Goal: Find specific page/section: Find specific page/section

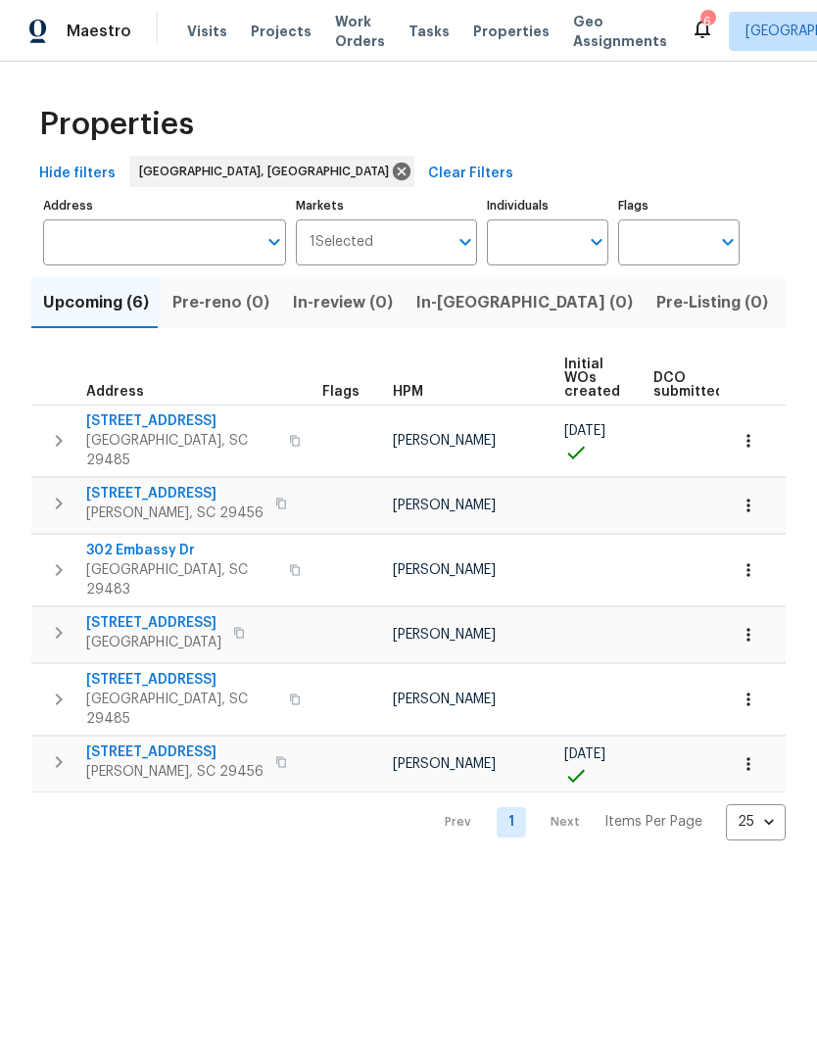
click at [791, 313] on span "Listed (12)" at bounding box center [831, 302] width 80 height 27
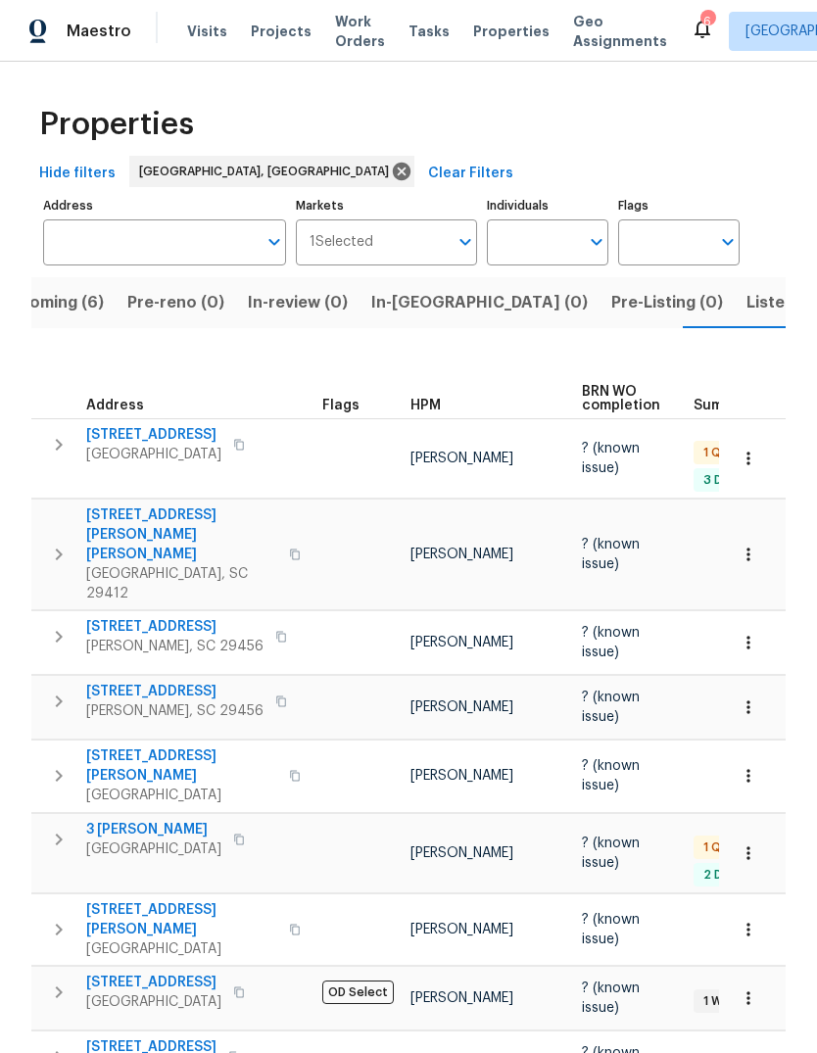
click at [193, 425] on span "[STREET_ADDRESS]" at bounding box center [153, 435] width 135 height 20
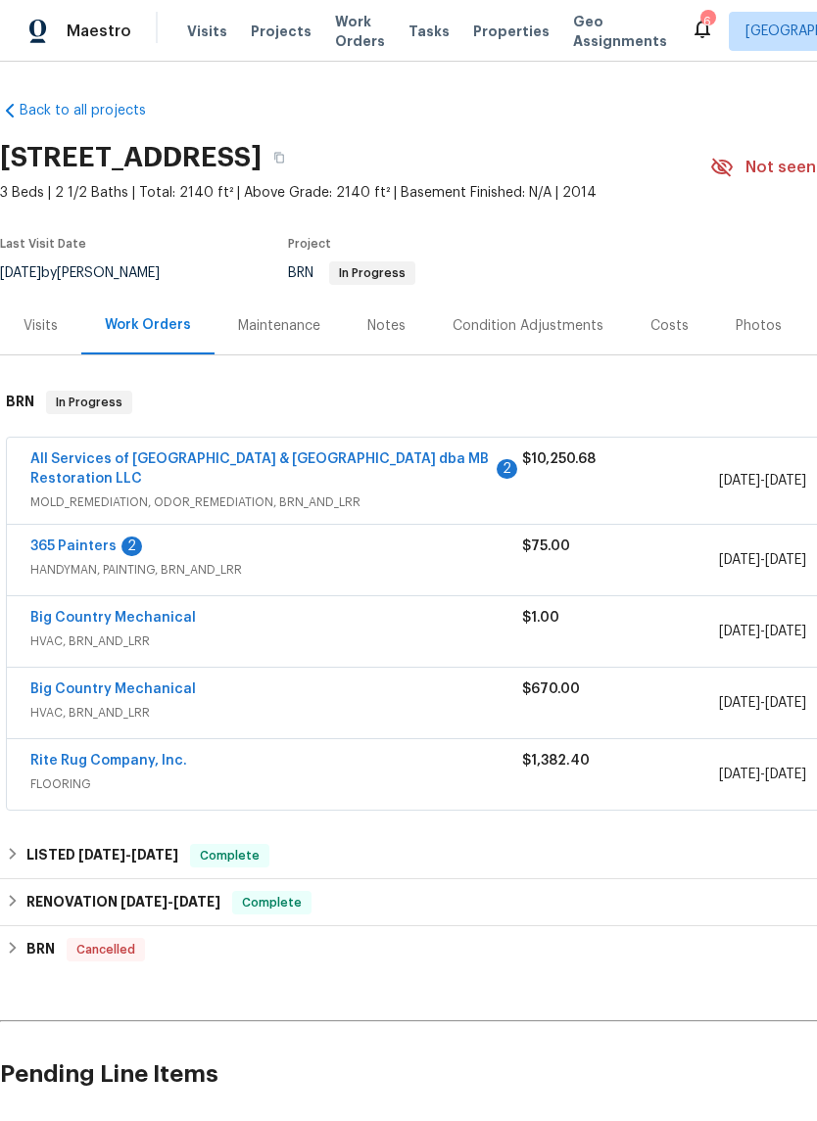
click at [359, 460] on link "All Services of Mount Pleasant & Greater Charleston dba MB Restoration LLC" at bounding box center [259, 468] width 458 height 33
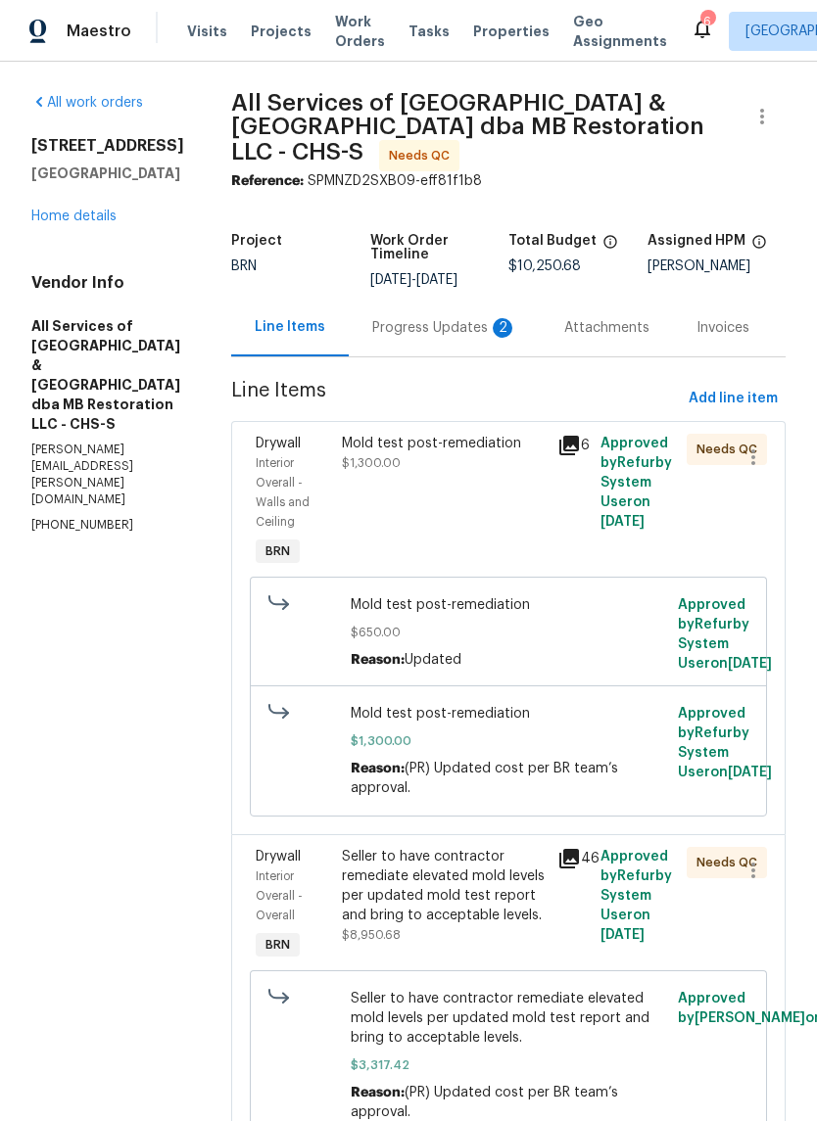
click at [441, 326] on div "Progress Updates 2" at bounding box center [445, 328] width 192 height 58
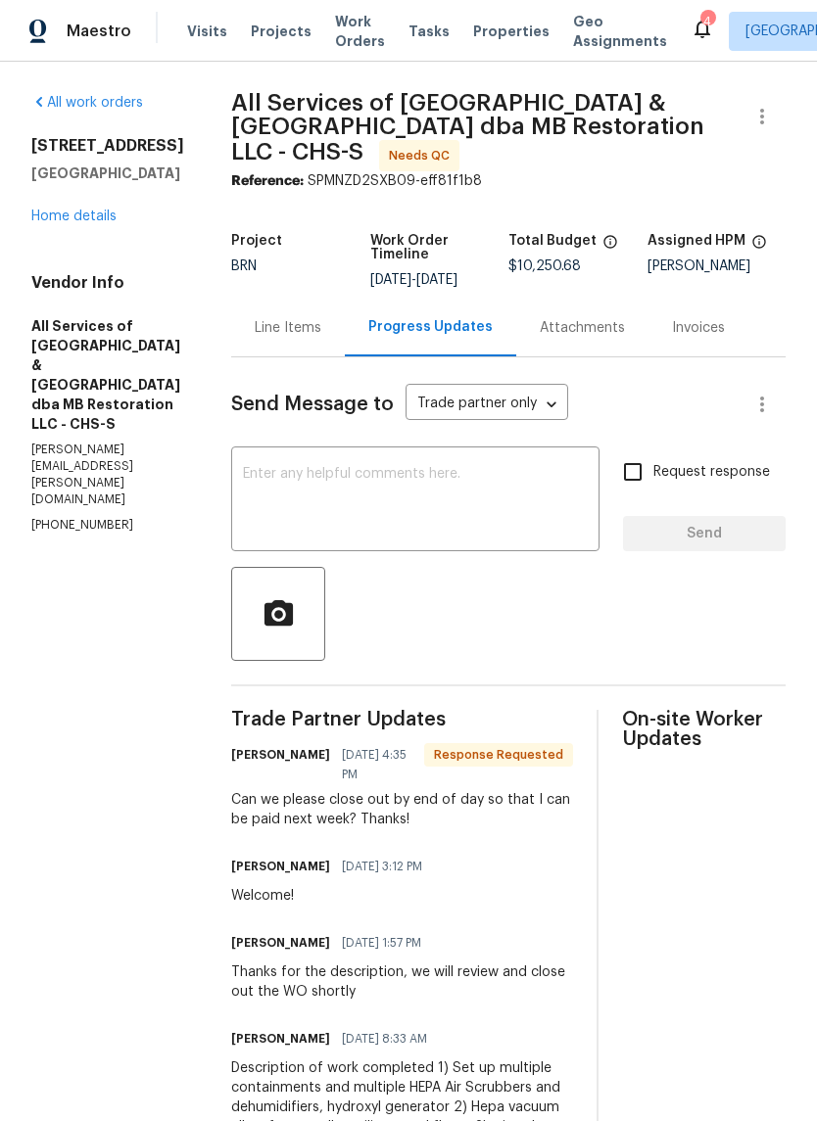
click at [112, 223] on link "Home details" at bounding box center [73, 217] width 85 height 14
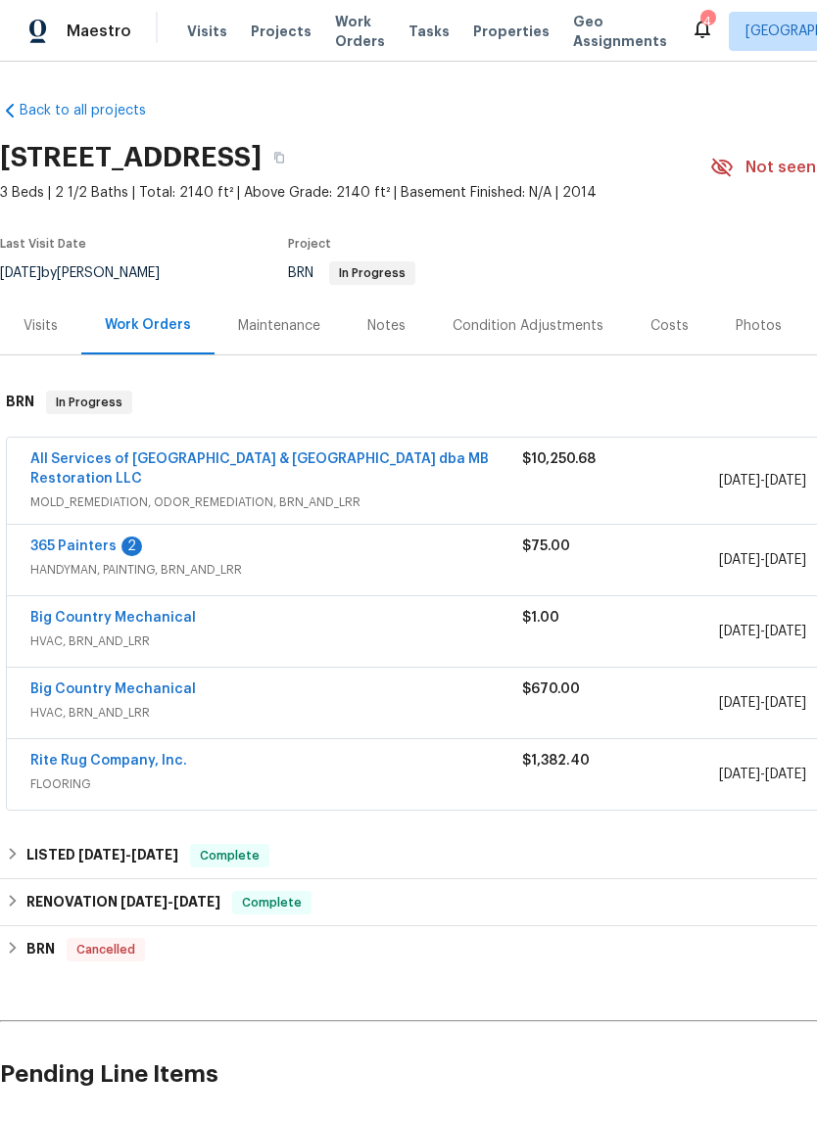
click at [91, 543] on link "365 Painters" at bounding box center [73, 547] width 86 height 14
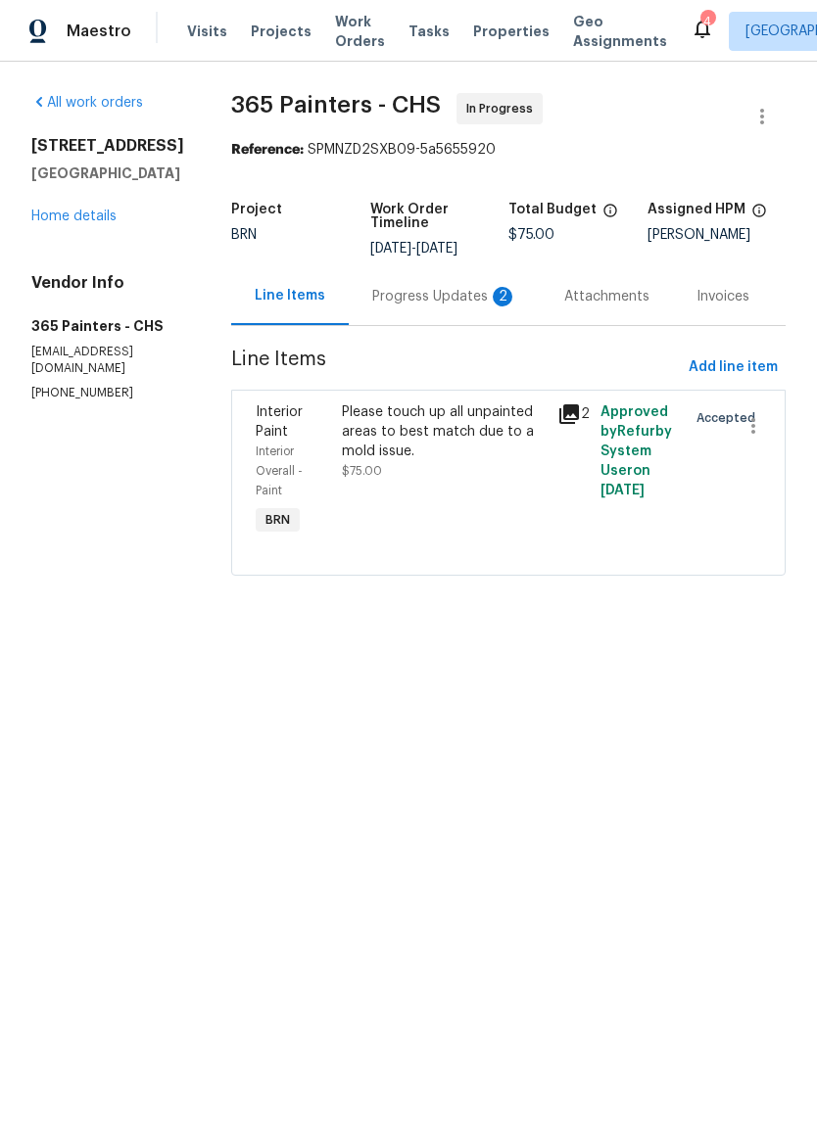
click at [466, 303] on div "Progress Updates 2" at bounding box center [444, 297] width 145 height 20
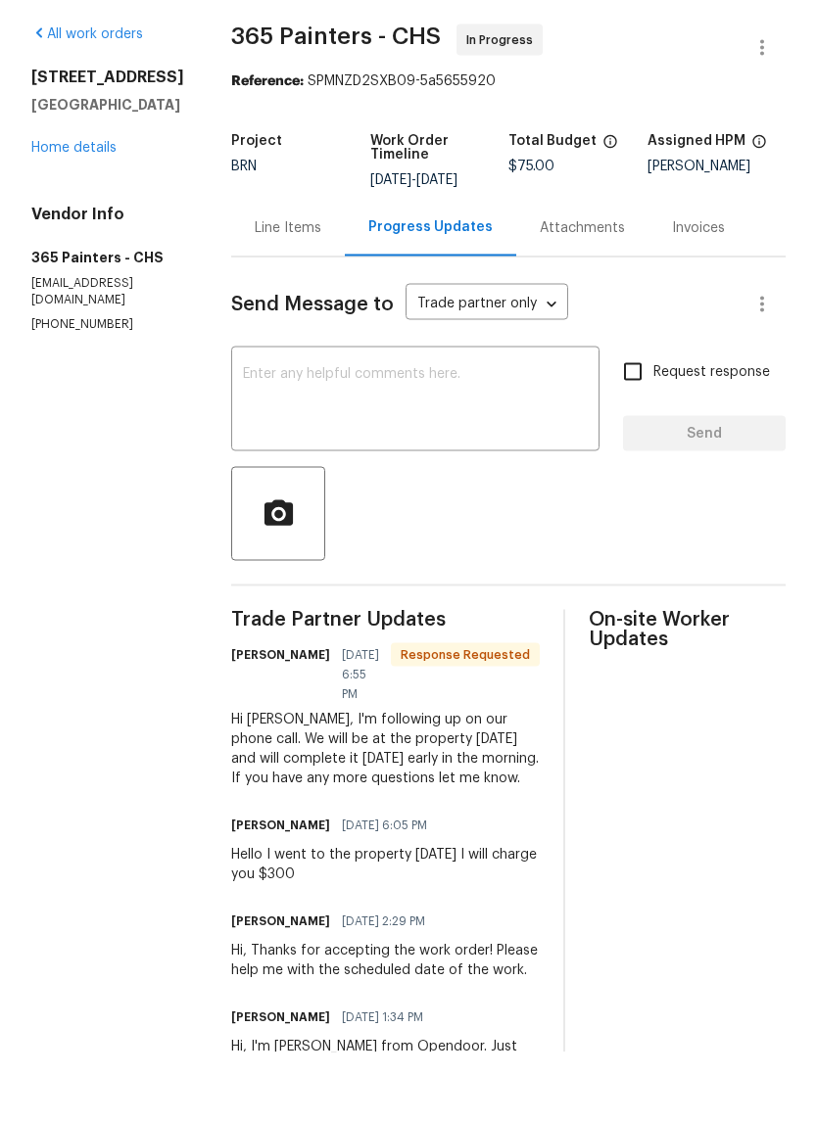
click at [245, 267] on div "Line Items" at bounding box center [288, 296] width 114 height 58
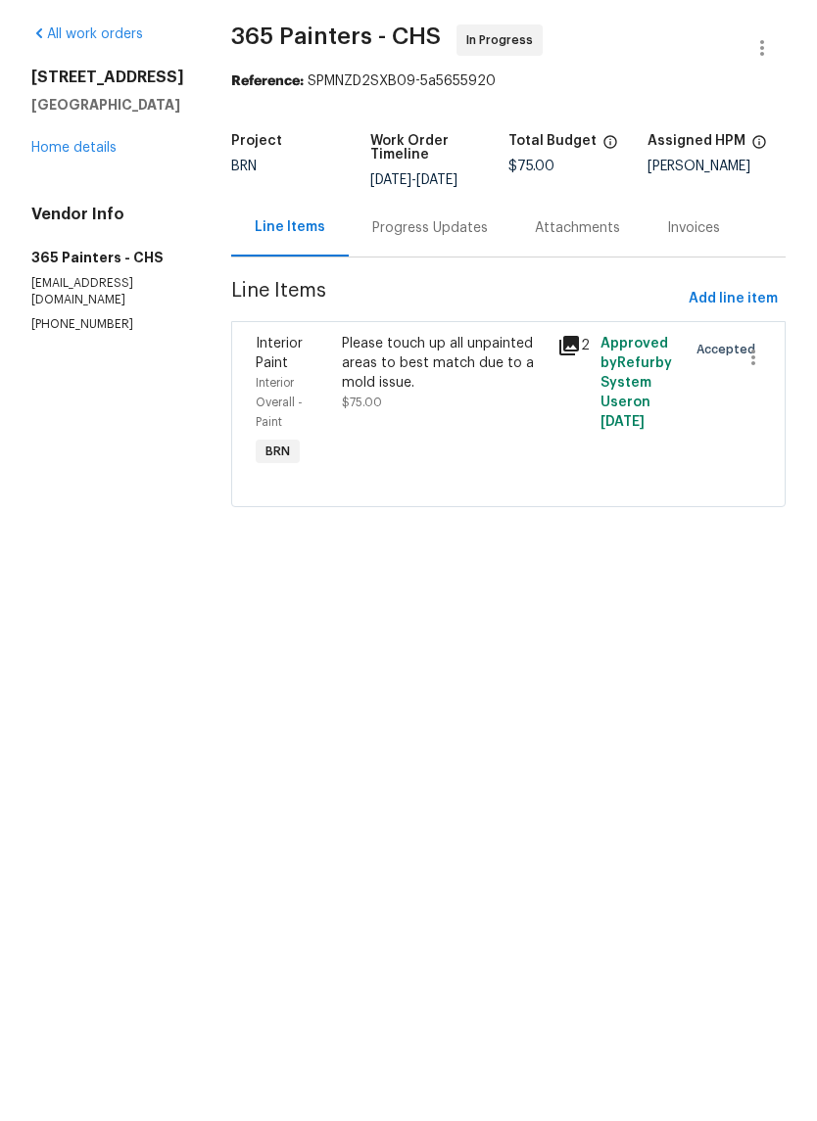
click at [546, 397] on div "Please touch up all unpainted areas to best match due to a mold issue. $75.00" at bounding box center [443, 471] width 215 height 149
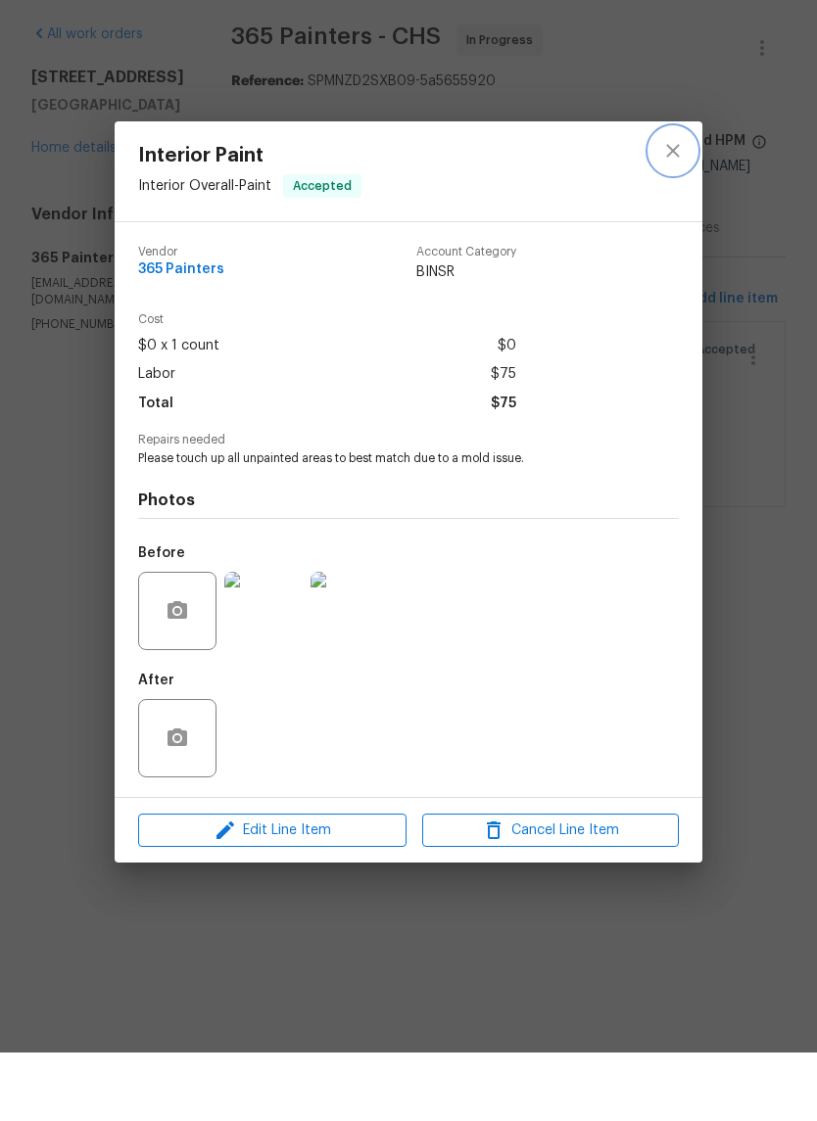
click at [675, 196] on button "close" at bounding box center [672, 219] width 47 height 47
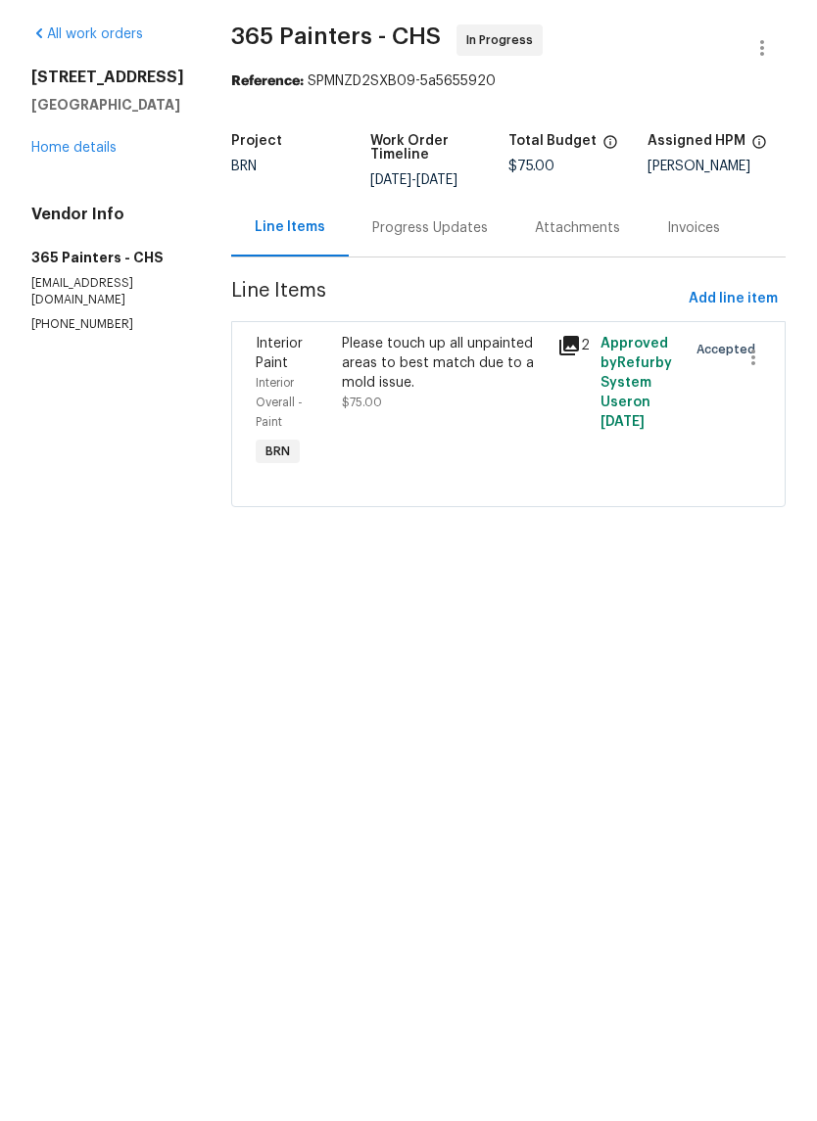
click at [120, 207] on div "All work orders 3699 Shutesbury St Mount Pleasant, SC 29466 Home details Vendor…" at bounding box center [107, 247] width 153 height 308
click at [103, 210] on link "Home details" at bounding box center [73, 217] width 85 height 14
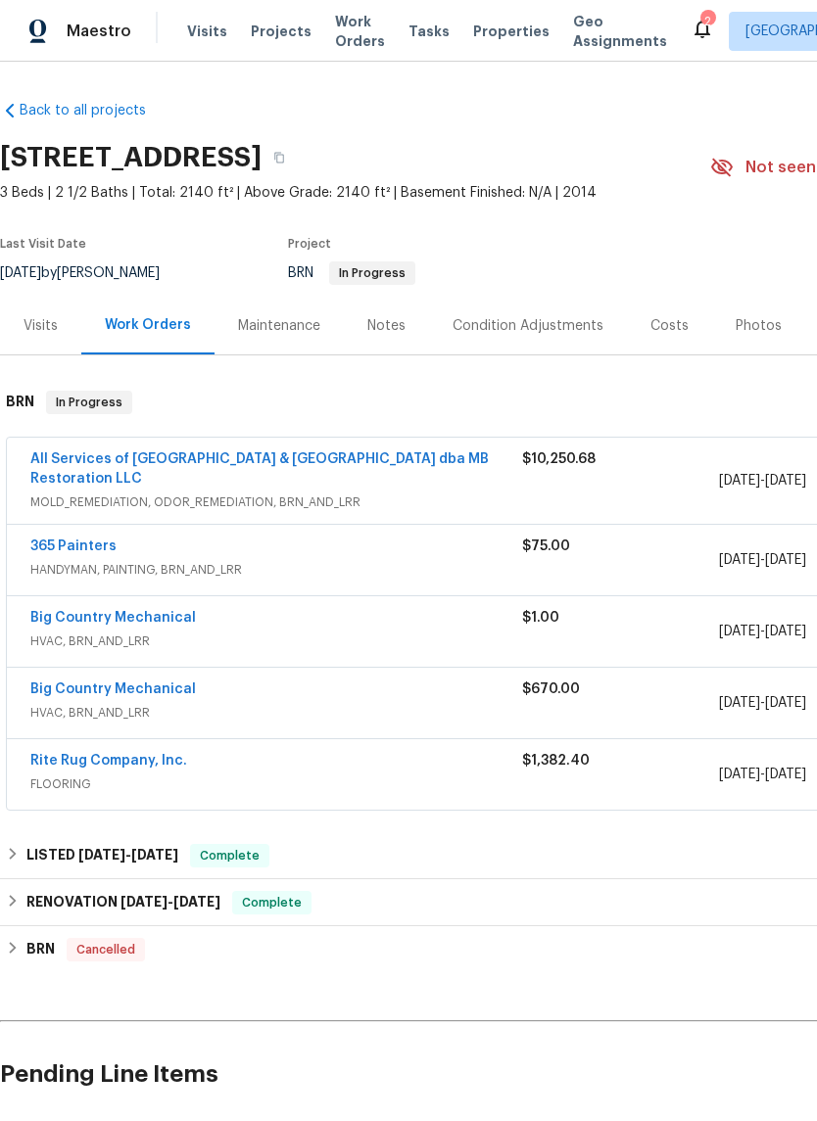
click at [649, 44] on div "Visits Projects Work Orders Tasks Properties Geo Assignments" at bounding box center [438, 31] width 503 height 39
click at [690, 18] on icon at bounding box center [702, 29] width 24 height 24
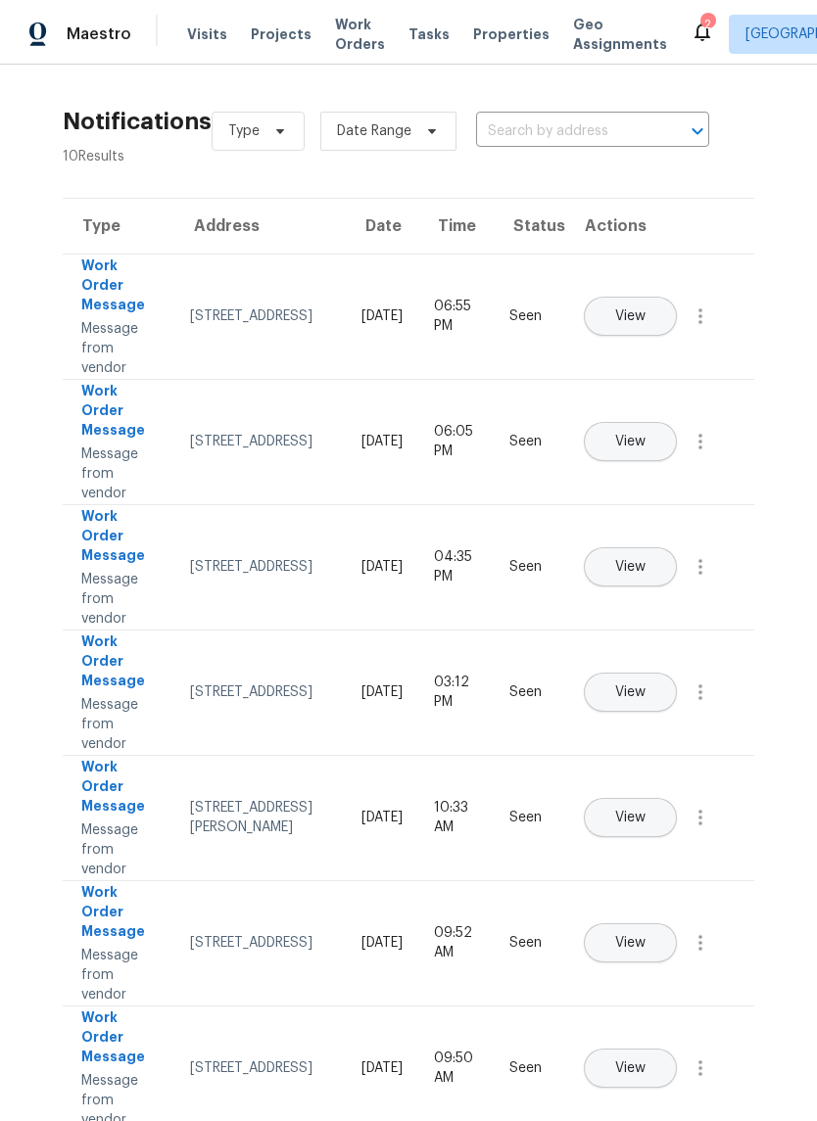
scroll to position [48, 0]
